Goal: Task Accomplishment & Management: Manage account settings

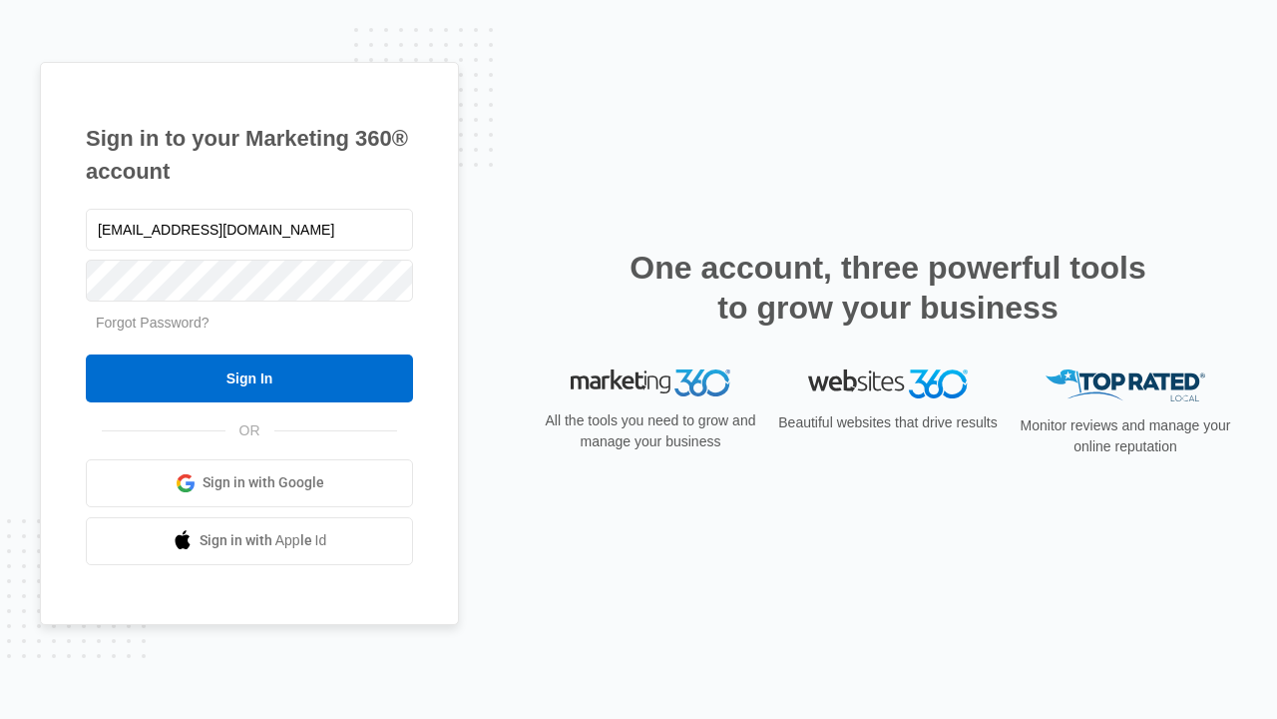
type input "[EMAIL_ADDRESS][DOMAIN_NAME]"
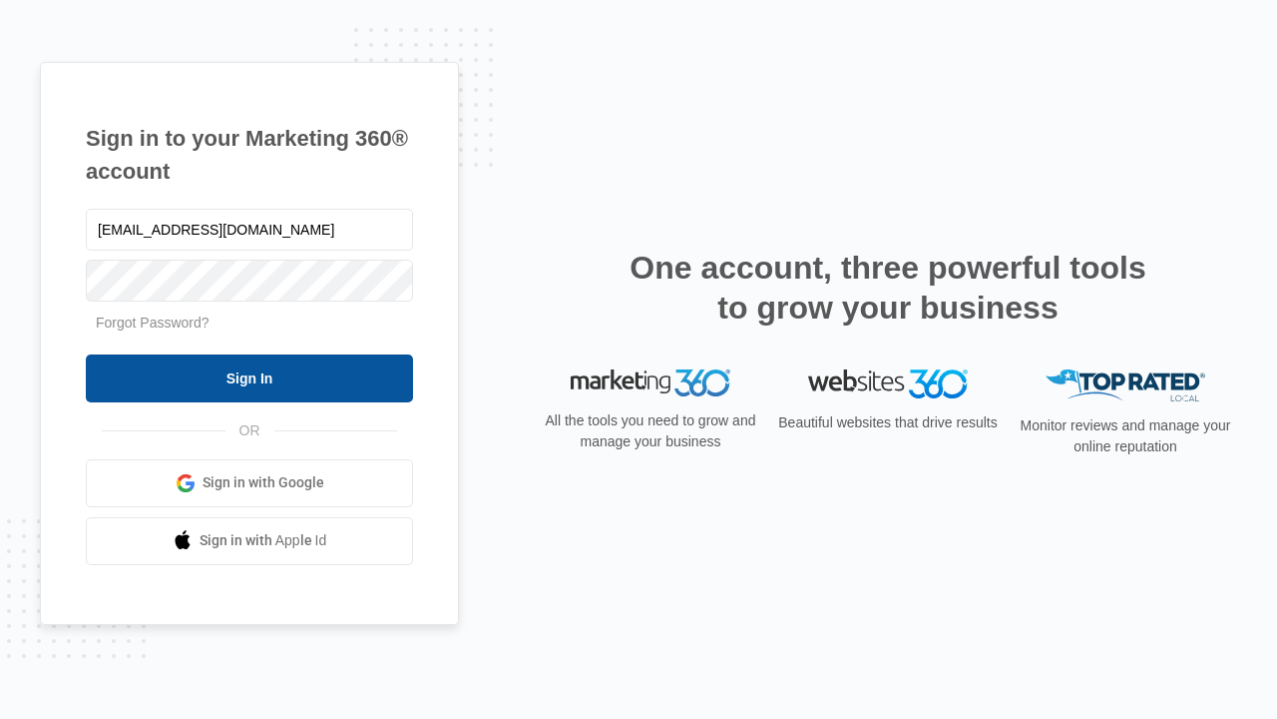
click at [249, 377] on input "Sign In" at bounding box center [249, 378] width 327 height 48
